Goal: Information Seeking & Learning: Learn about a topic

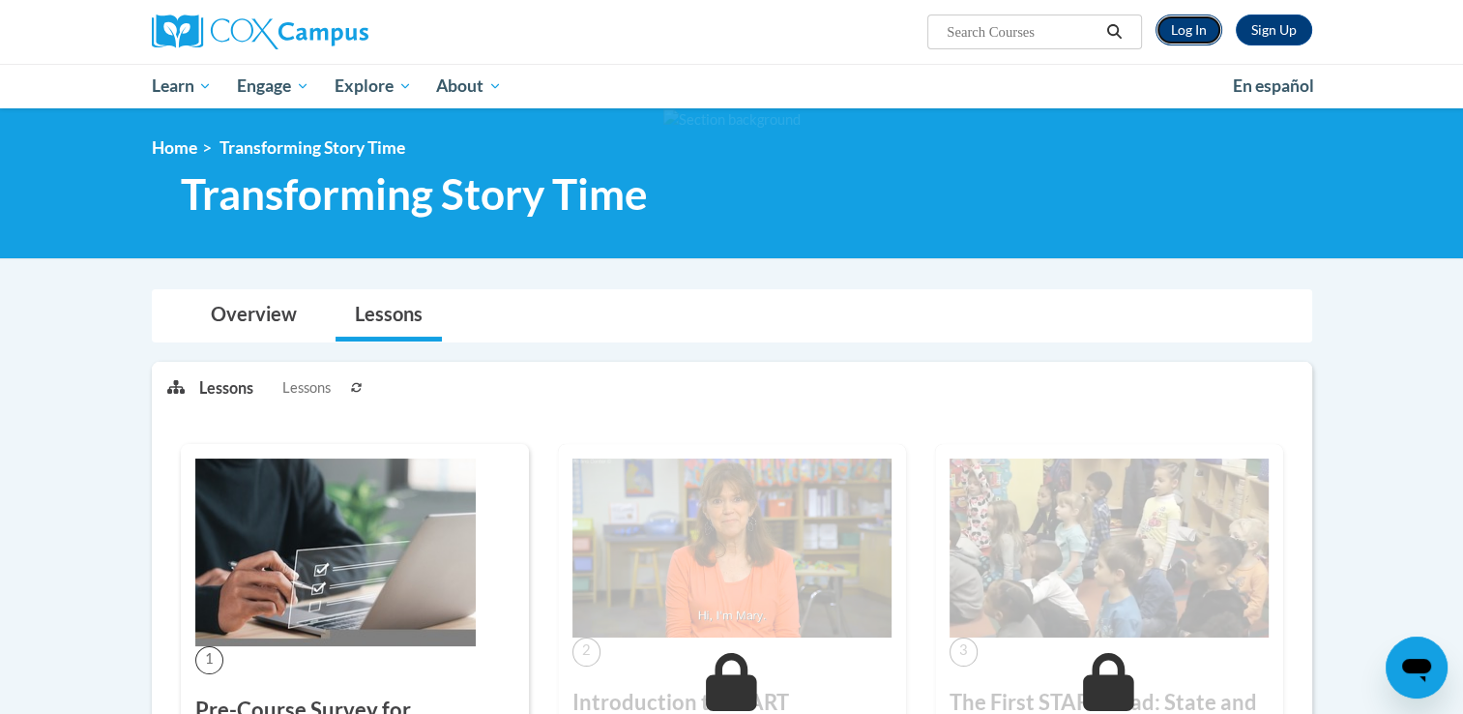
click at [1180, 25] on link "Log In" at bounding box center [1189, 30] width 67 height 31
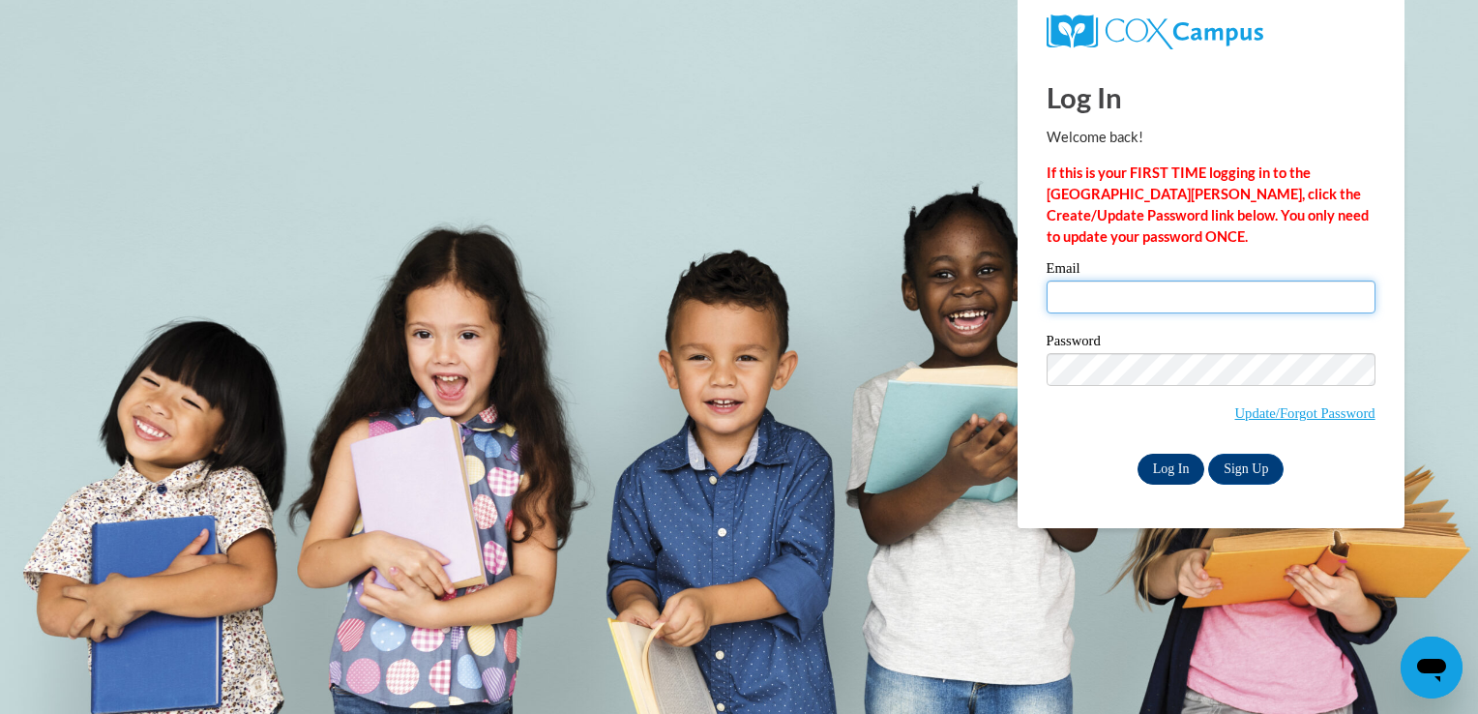
type input "jknowler@eastersealsia.org"
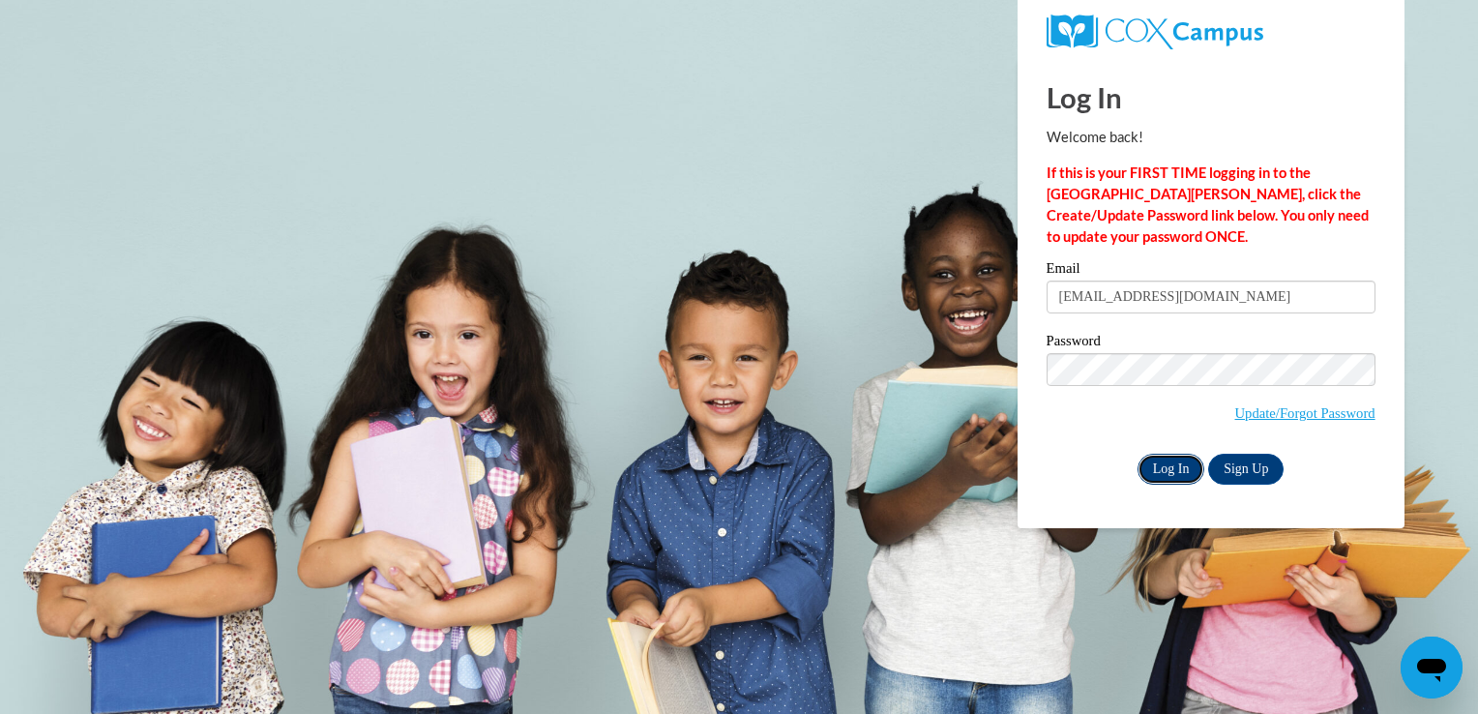
click at [1161, 469] on input "Log In" at bounding box center [1171, 469] width 68 height 31
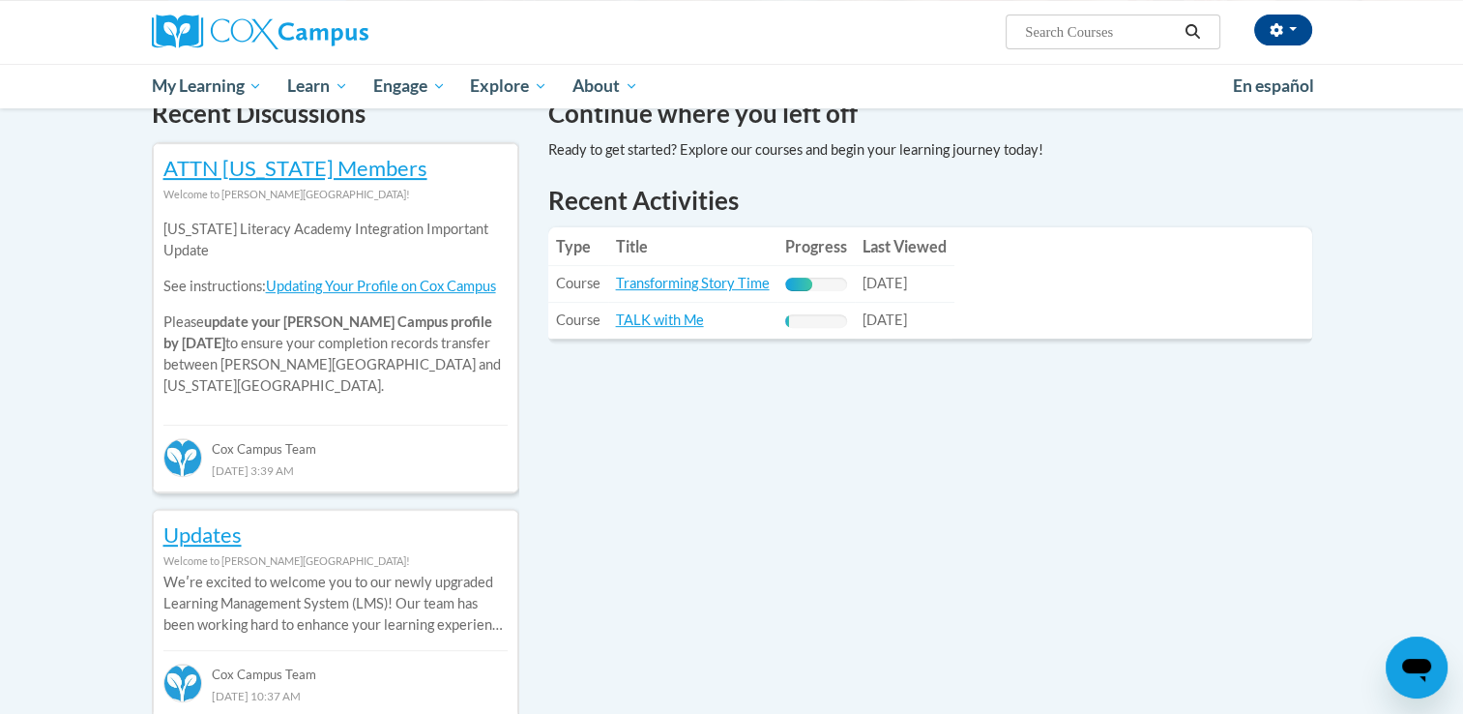
scroll to position [660, 0]
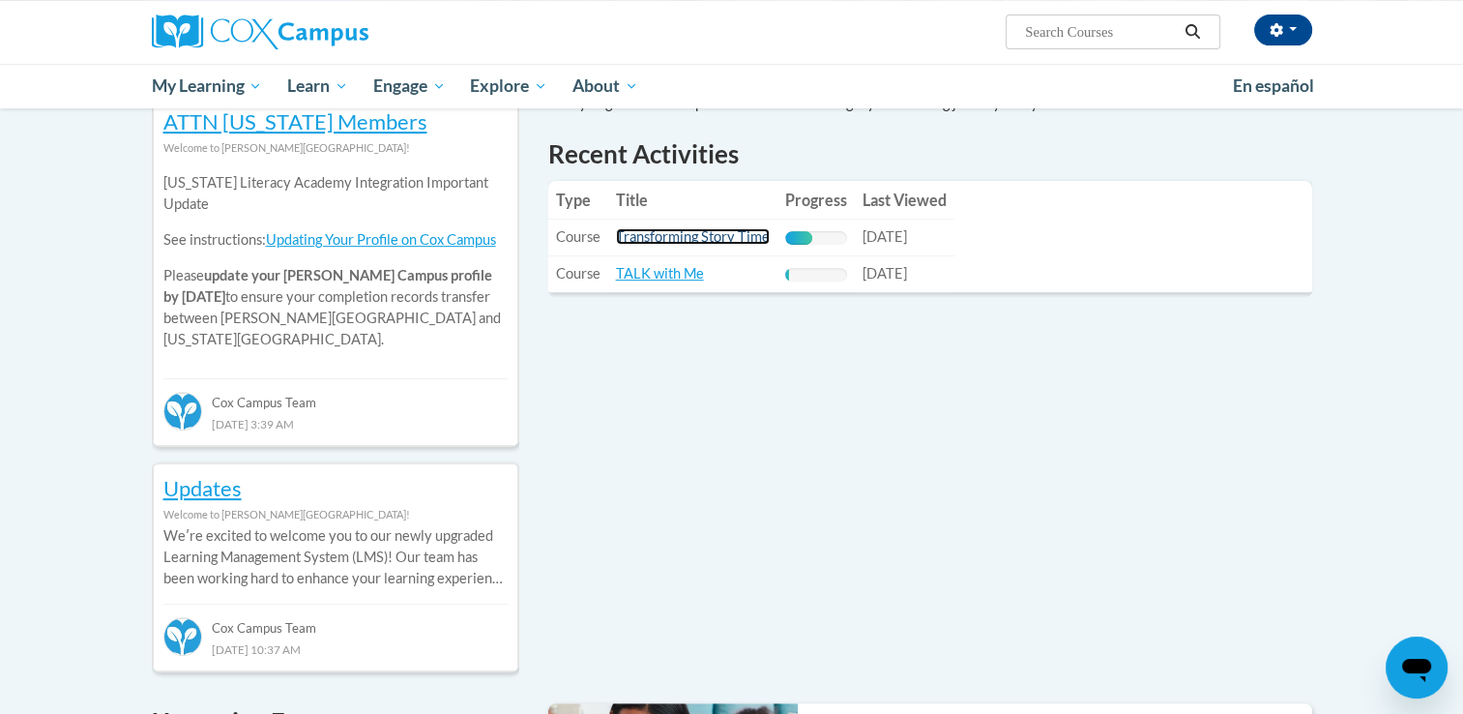
click at [685, 240] on link "Transforming Story Time" at bounding box center [693, 236] width 154 height 16
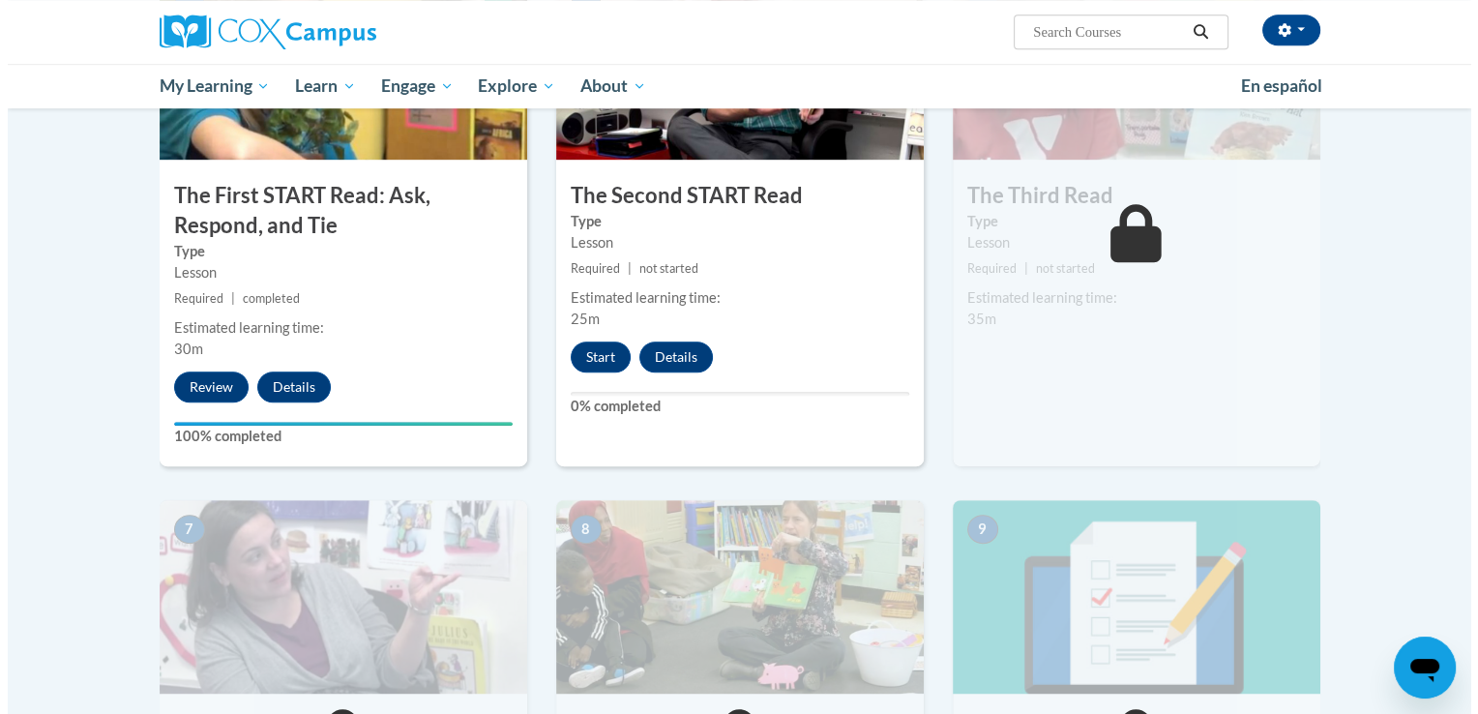
scroll to position [1070, 0]
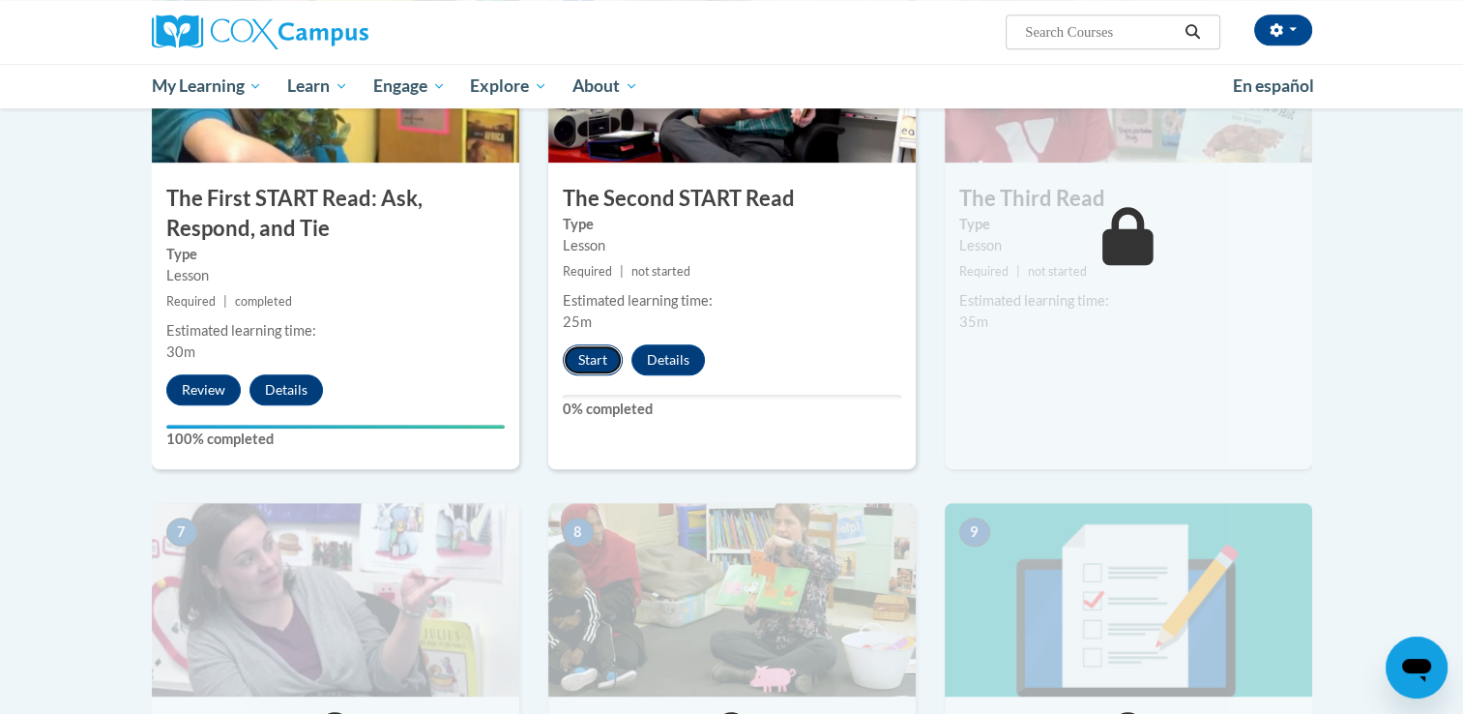
click at [600, 354] on button "Start" at bounding box center [593, 359] width 60 height 31
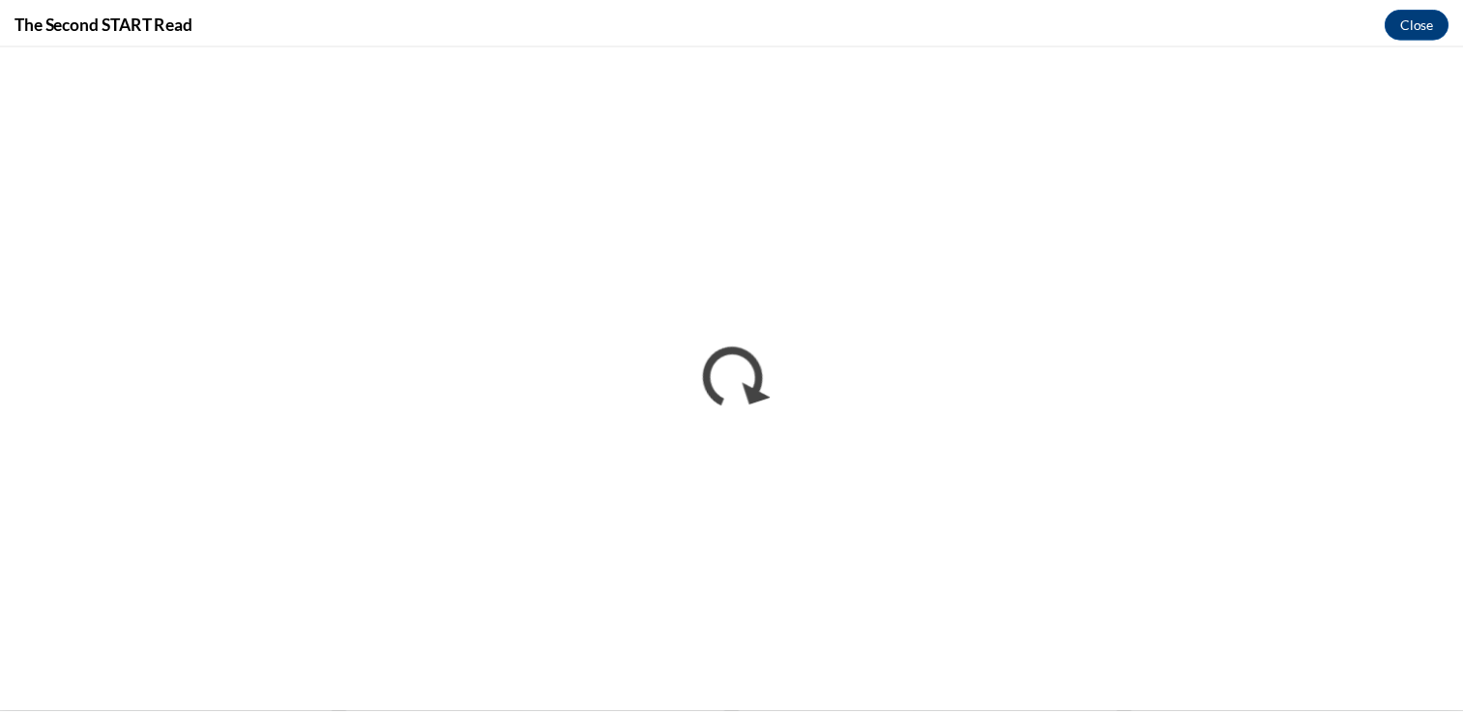
scroll to position [0, 0]
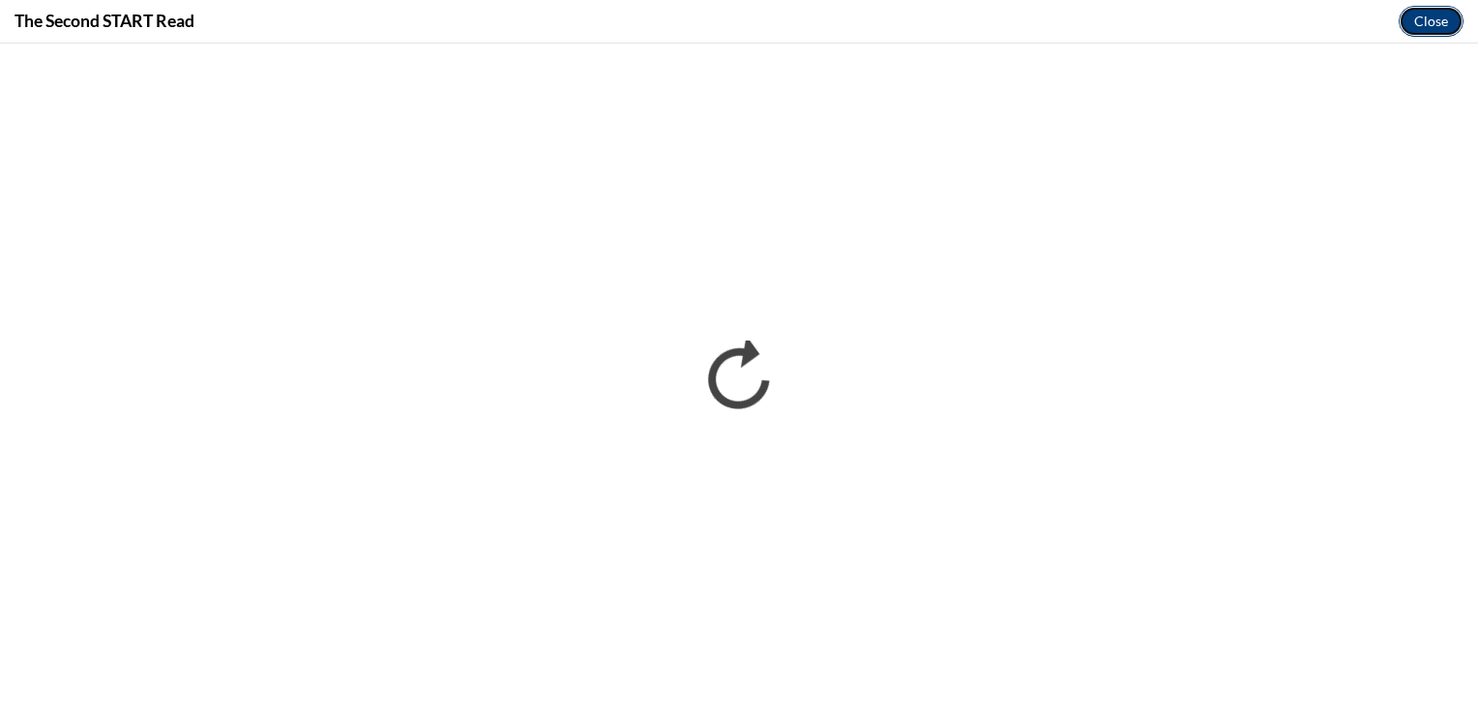
click at [1435, 24] on button "Close" at bounding box center [1431, 21] width 65 height 31
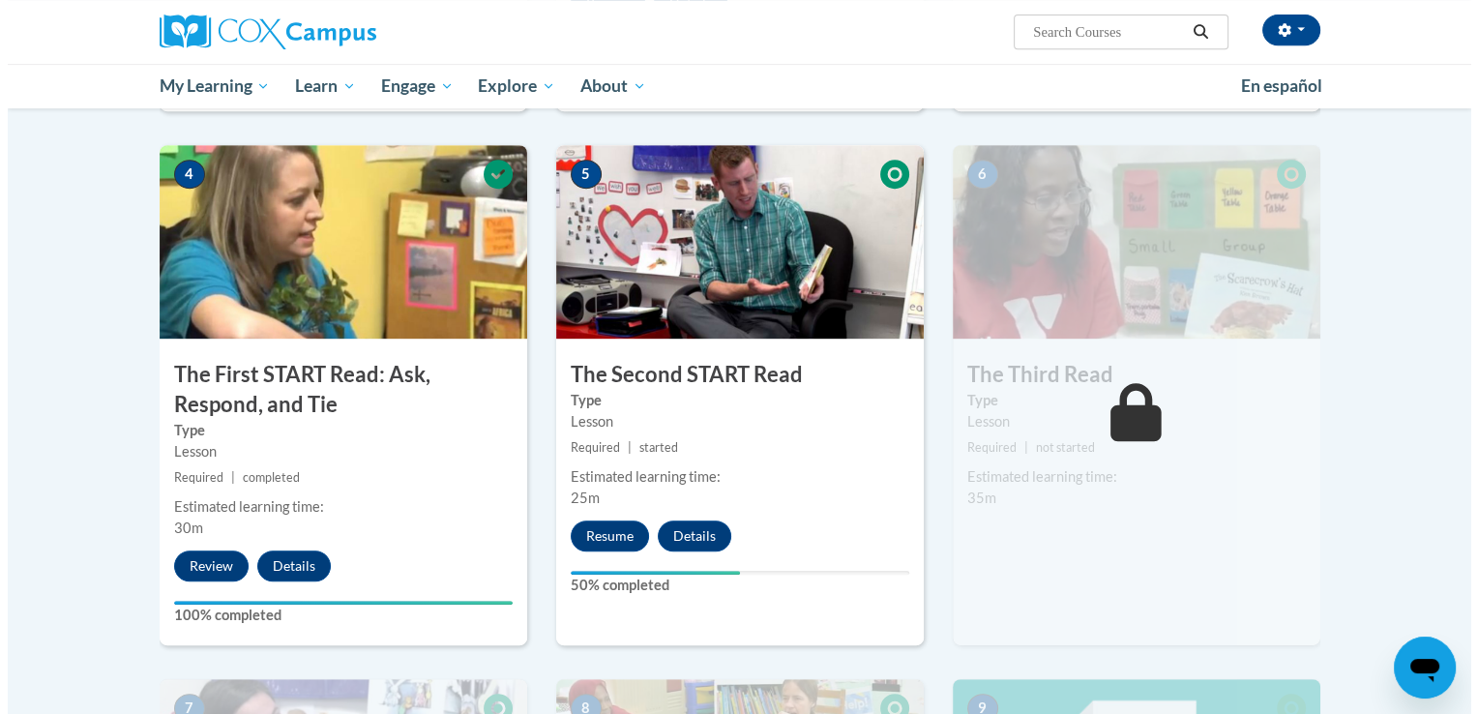
scroll to position [897, 0]
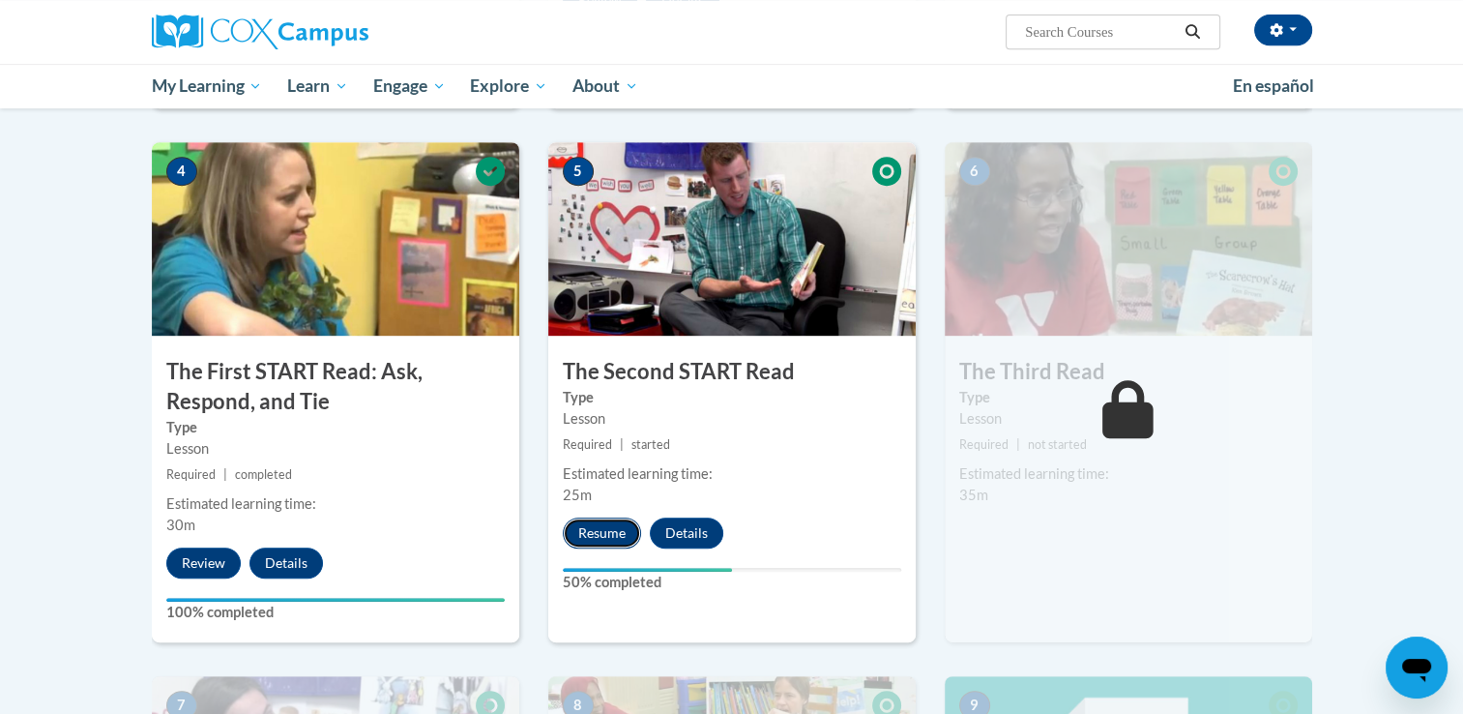
click at [595, 537] on button "Resume" at bounding box center [602, 532] width 78 height 31
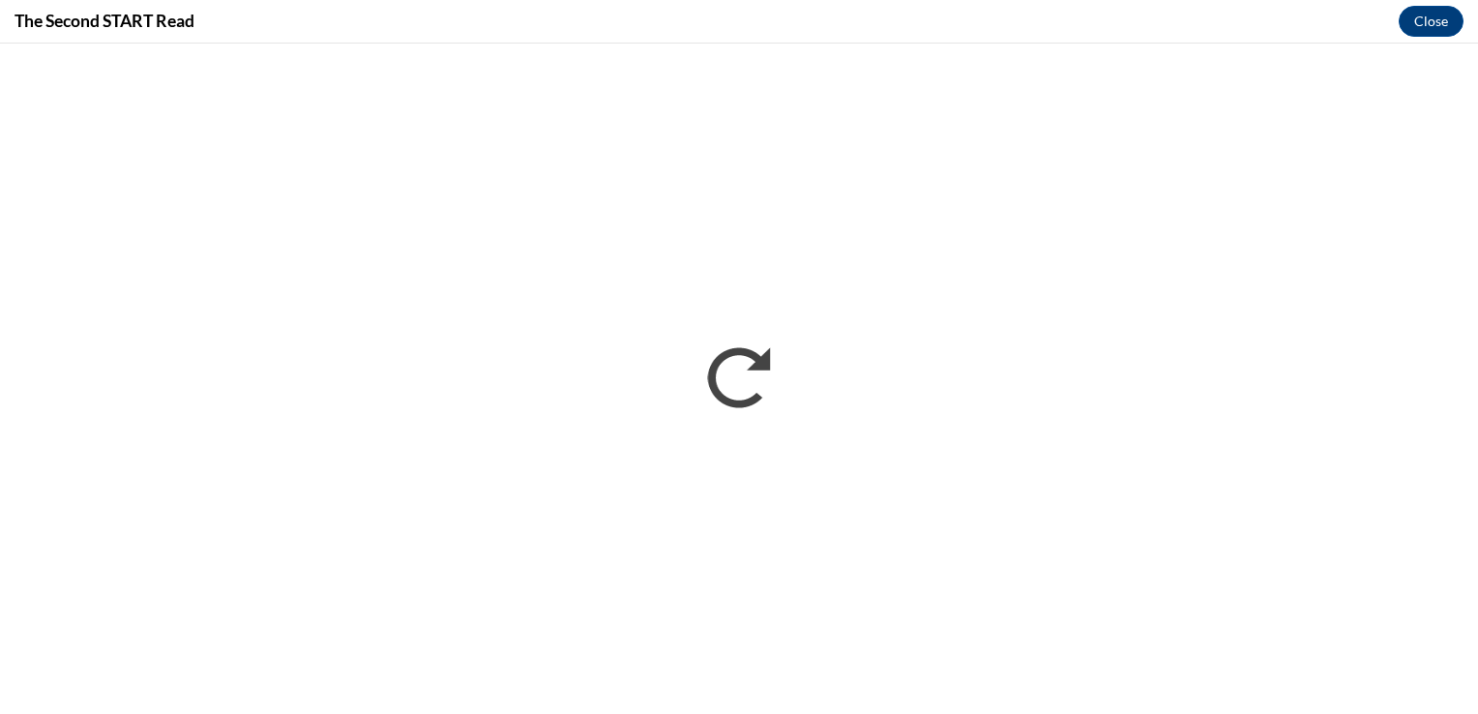
scroll to position [0, 0]
